Goal: Task Accomplishment & Management: Manage account settings

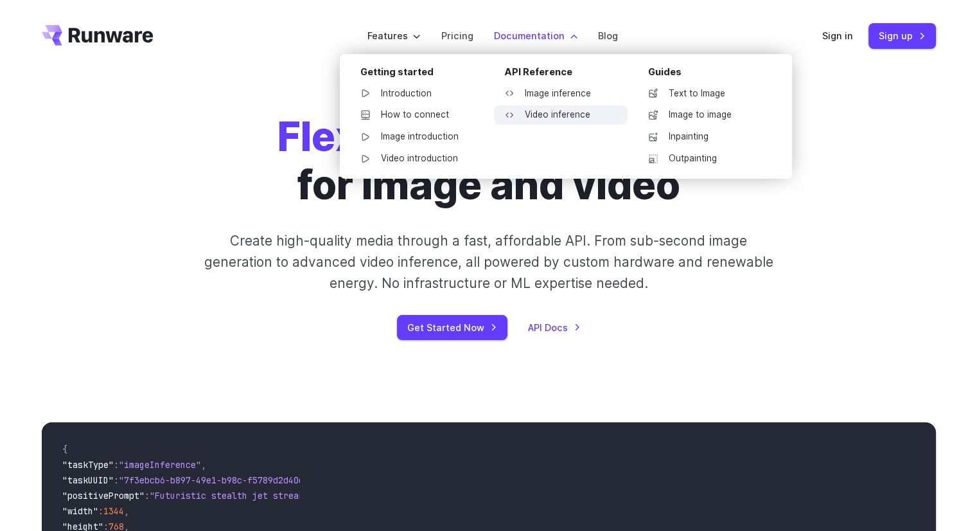
click at [570, 114] on link "Video inference" at bounding box center [561, 114] width 134 height 19
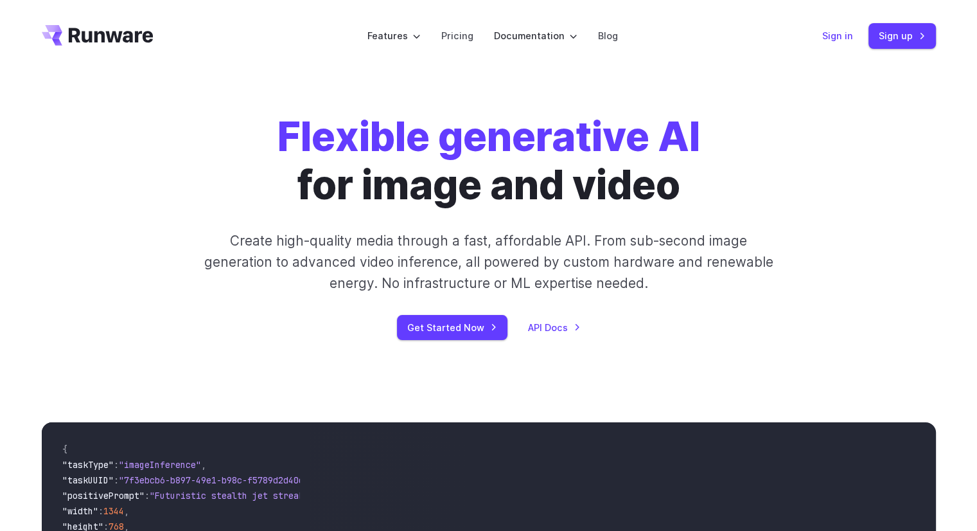
click at [841, 39] on link "Sign in" at bounding box center [837, 35] width 31 height 15
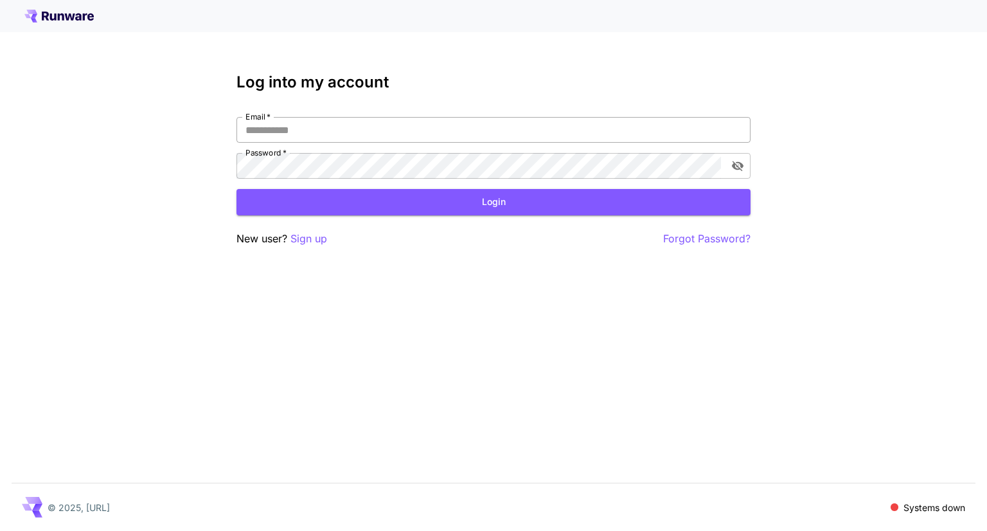
click at [750, 130] on div at bounding box center [750, 130] width 0 height 0
type input "**********"
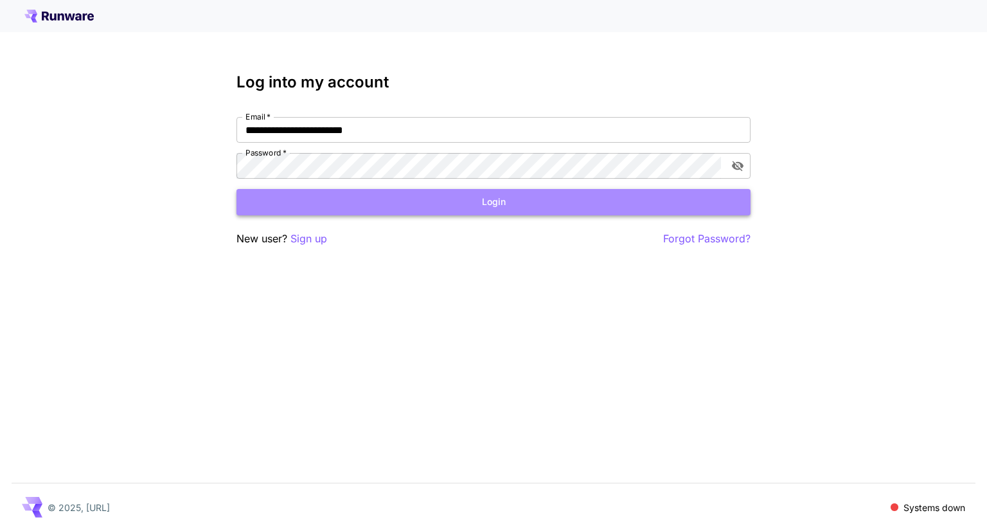
click at [468, 199] on button "Login" at bounding box center [493, 202] width 514 height 26
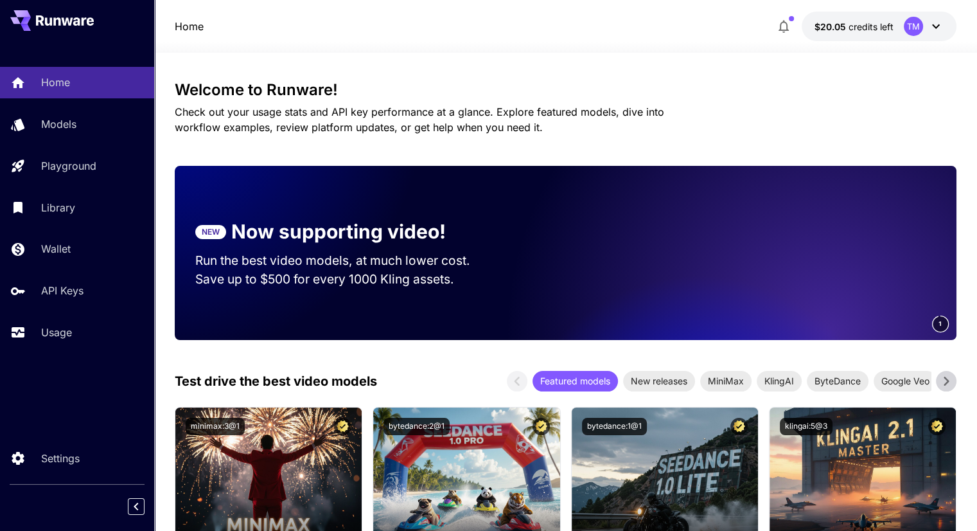
click at [787, 24] on icon "button" at bounding box center [783, 26] width 15 height 15
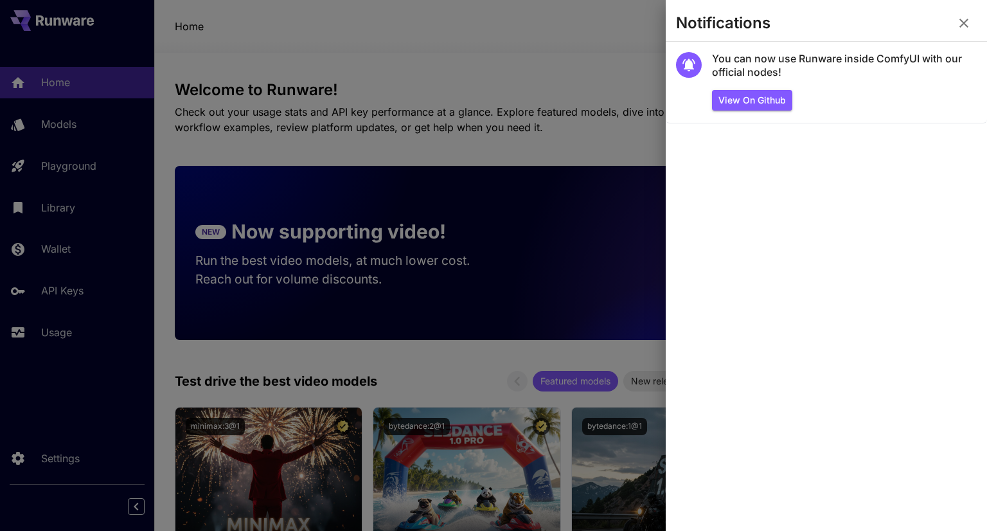
click at [966, 26] on icon "button" at bounding box center [963, 23] width 9 height 9
